Goal: Information Seeking & Learning: Learn about a topic

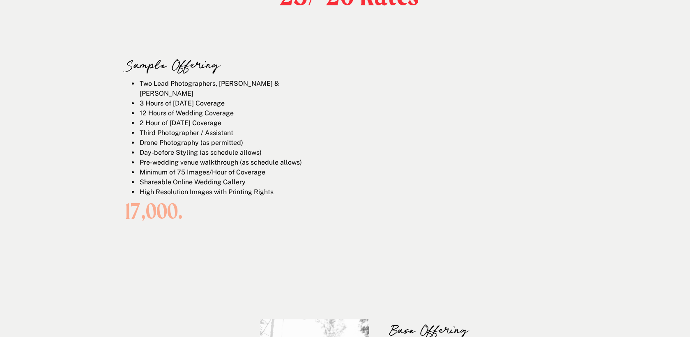
scroll to position [1387, 0]
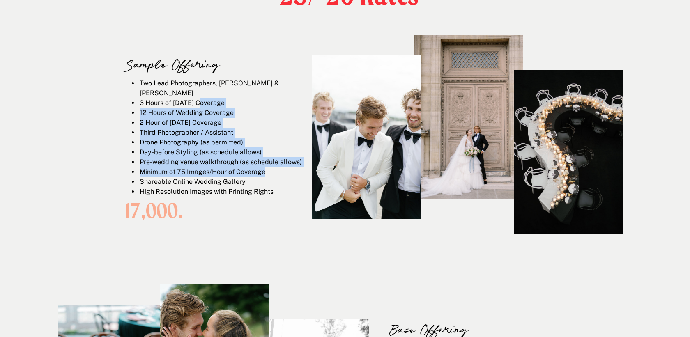
drag, startPoint x: 199, startPoint y: 90, endPoint x: 275, endPoint y: 158, distance: 101.8
click at [275, 158] on ul "Two Lead Photographers, [PERSON_NAME] & [PERSON_NAME] 3 Hours of [DATE] Coverag…" at bounding box center [219, 137] width 174 height 118
click at [275, 167] on li "Minimum of 75 Images/Hour of Coverage" at bounding box center [222, 172] width 167 height 10
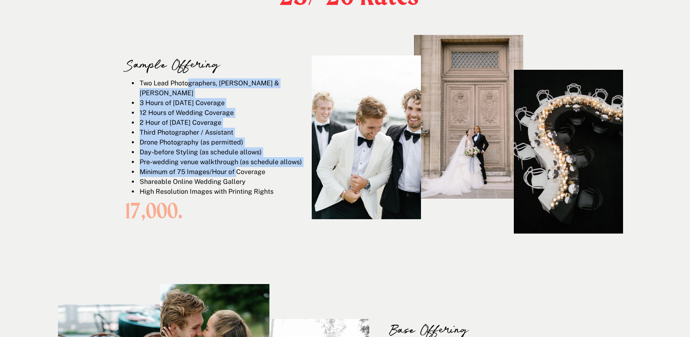
drag, startPoint x: 189, startPoint y: 81, endPoint x: 241, endPoint y: 167, distance: 100.9
click at [238, 167] on ul "Two Lead Photographers, [PERSON_NAME] & [PERSON_NAME] 3 Hours of [DATE] Coverag…" at bounding box center [219, 137] width 174 height 118
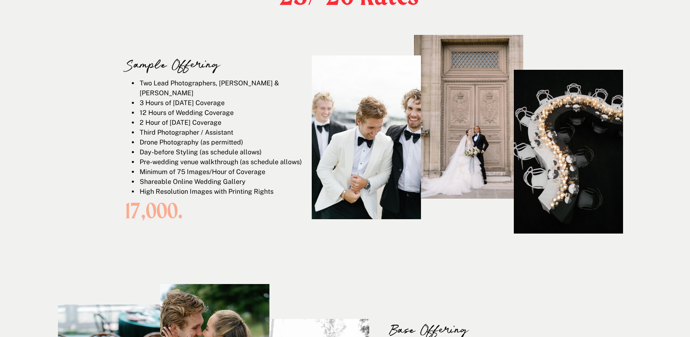
click at [241, 177] on li "Shareable Online Wedding Gallery" at bounding box center [222, 182] width 167 height 10
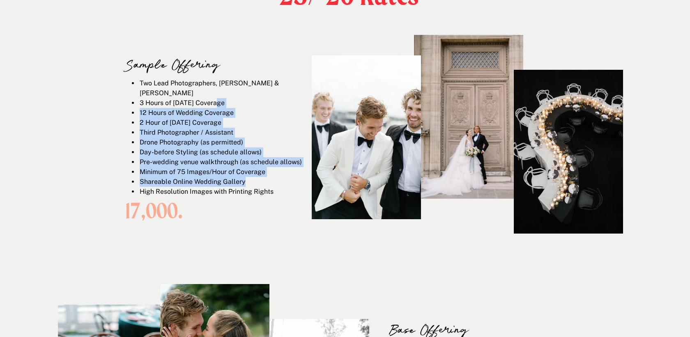
drag, startPoint x: 257, startPoint y: 173, endPoint x: 204, endPoint y: 77, distance: 108.9
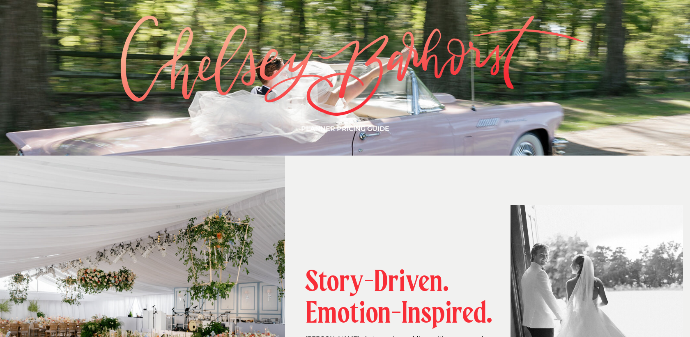
scroll to position [0, 0]
